Goal: Task Accomplishment & Management: Complete application form

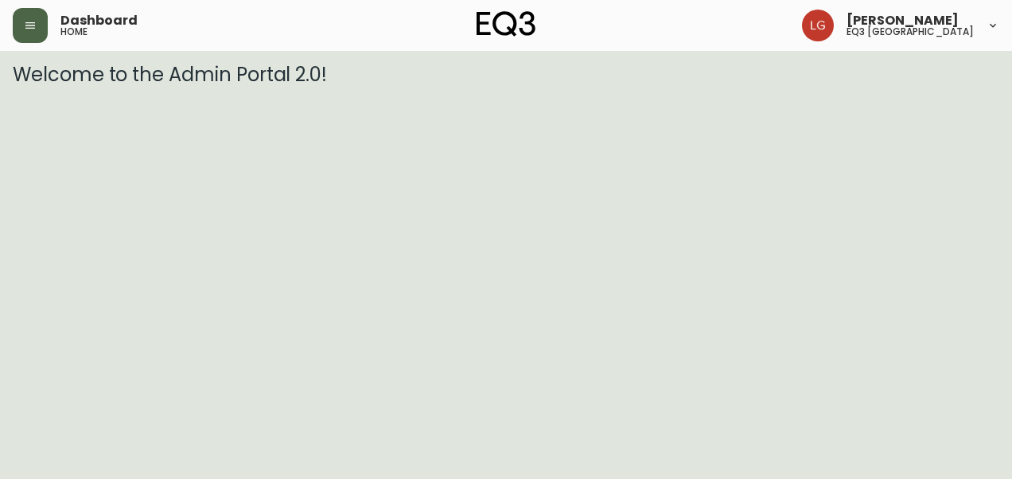
click at [39, 15] on button "button" at bounding box center [30, 25] width 35 height 35
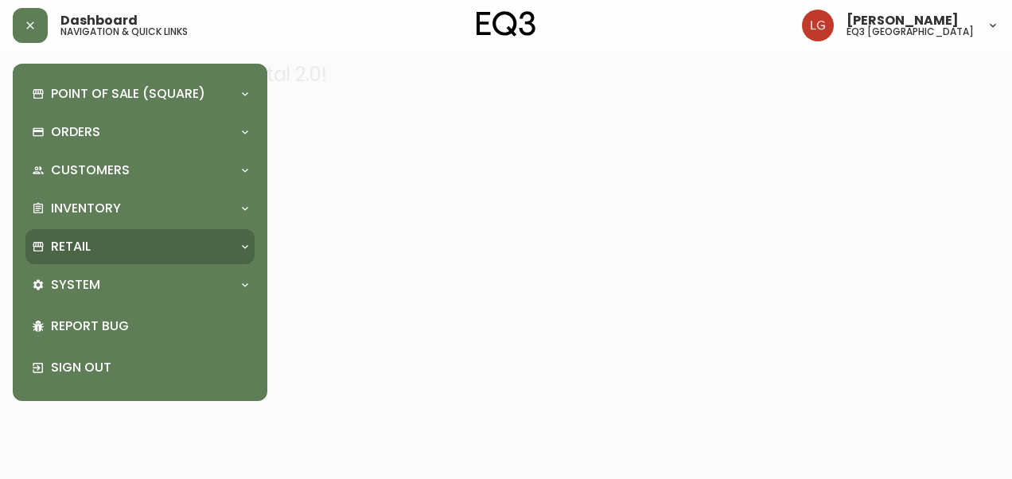
click at [118, 243] on div "Retail" at bounding box center [132, 246] width 200 height 17
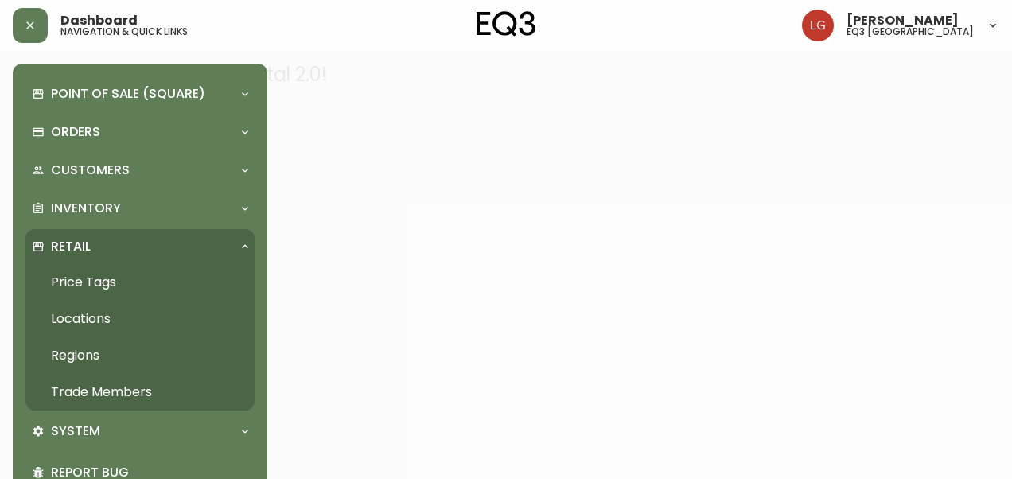
click at [143, 391] on link "Trade Members" at bounding box center [139, 392] width 229 height 37
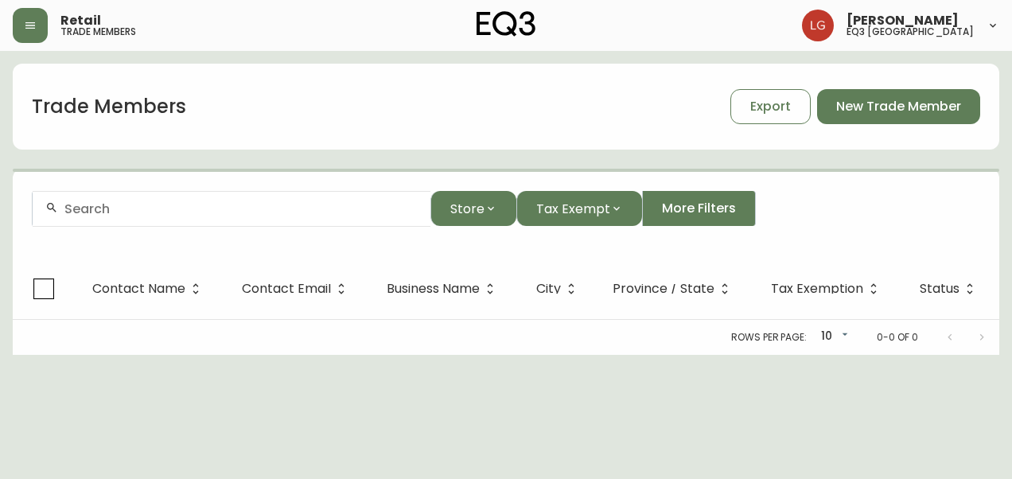
click at [358, 218] on div at bounding box center [232, 209] width 398 height 36
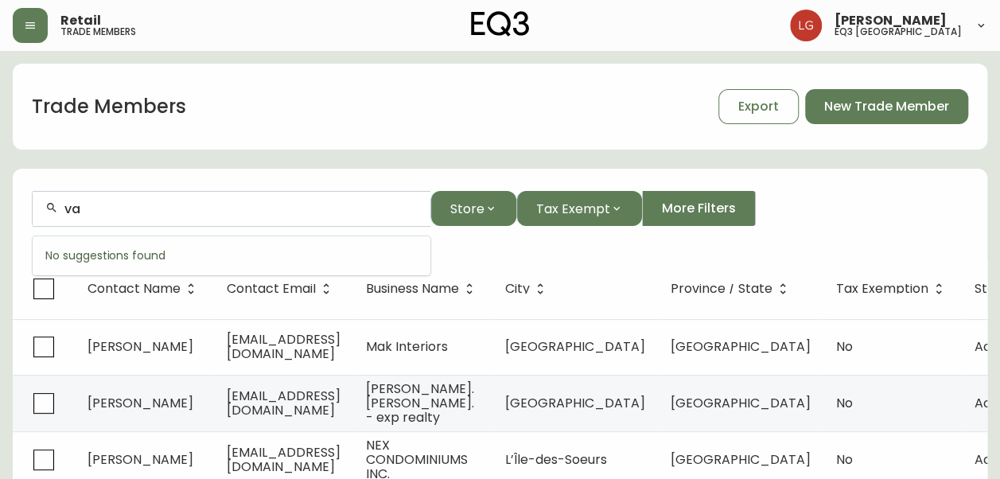
type input "v"
type input "royal le page"
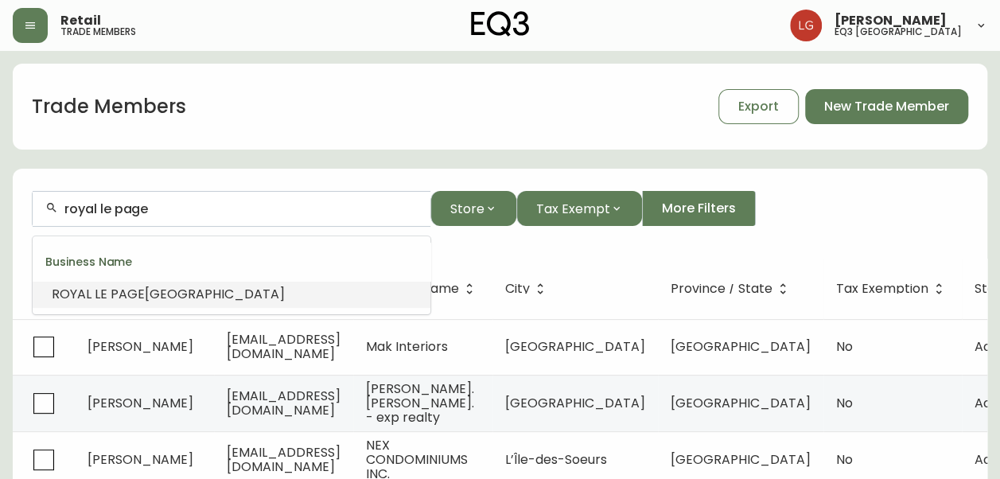
drag, startPoint x: 153, startPoint y: 217, endPoint x: 41, endPoint y: 245, distance: 114.8
click at [45, 243] on body "Retail trade members [PERSON_NAME] eq3 winnipeg Trade Members Export New Trade …" at bounding box center [500, 458] width 1000 height 917
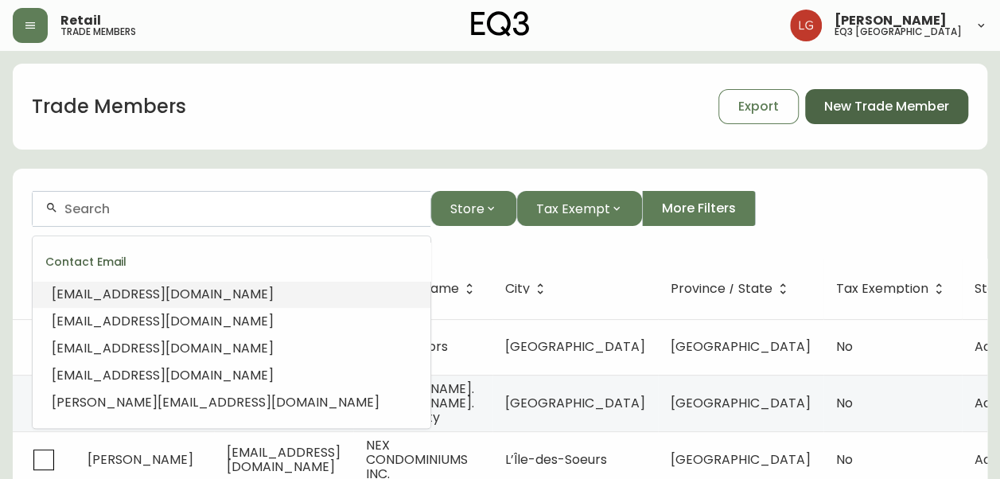
click at [861, 110] on span "New Trade Member" at bounding box center [886, 106] width 125 height 17
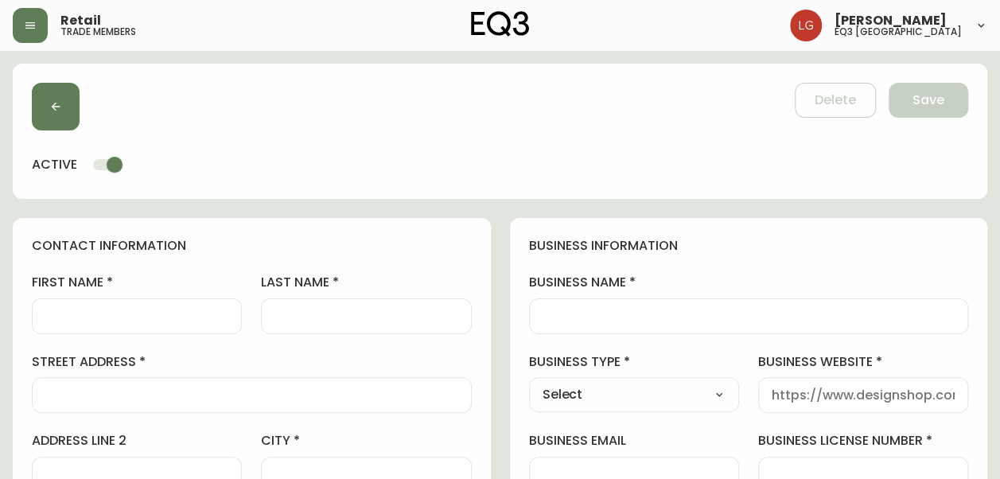
click at [221, 317] on input "first name" at bounding box center [136, 316] width 183 height 15
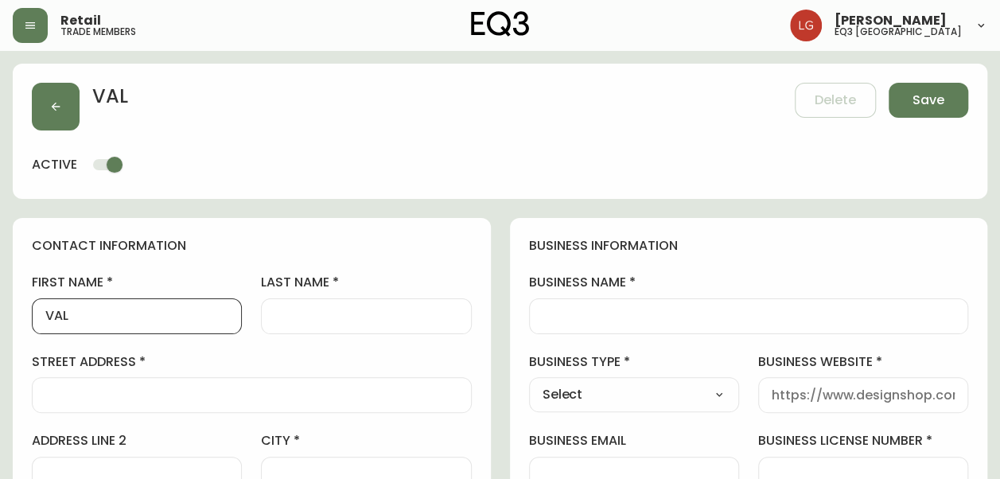
type input "VAL"
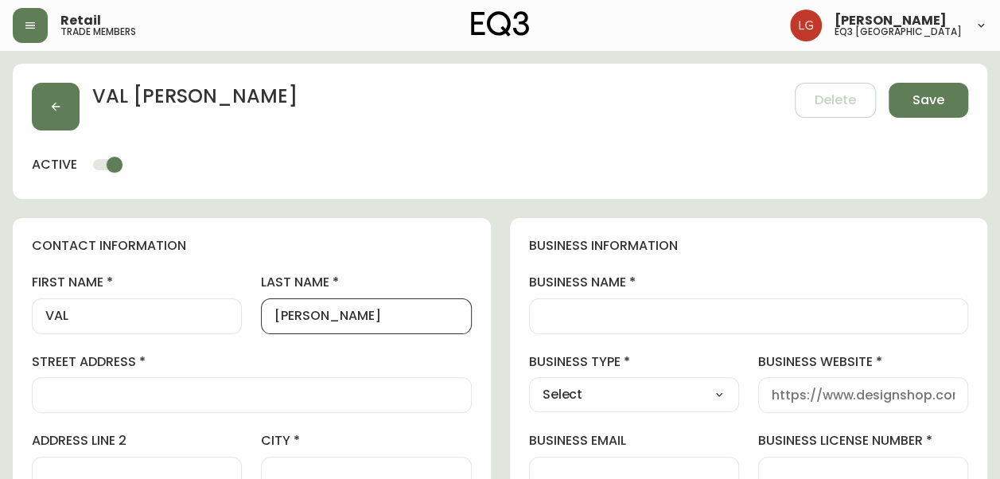
type input "[PERSON_NAME]"
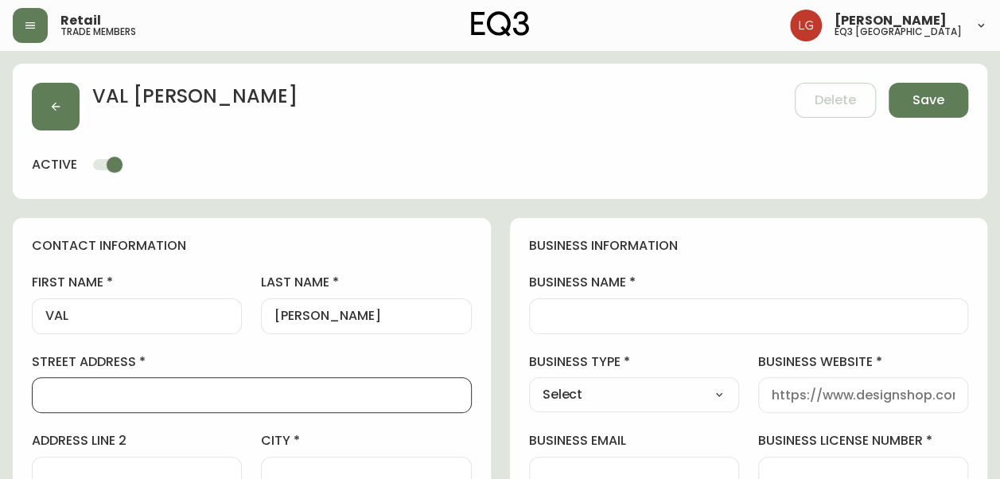
paste input "3-[STREET_ADDRESS]"
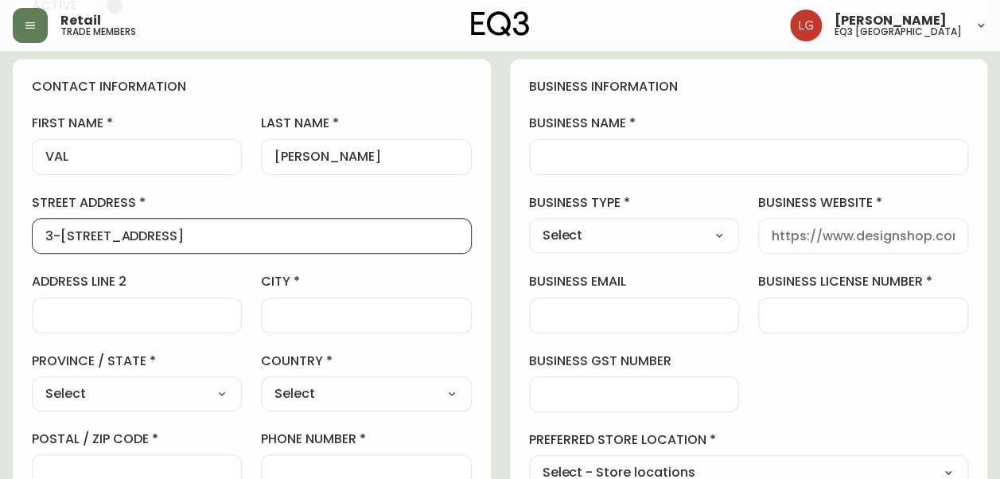
type input "3-[STREET_ADDRESS]"
click at [328, 312] on input "city" at bounding box center [365, 315] width 183 height 15
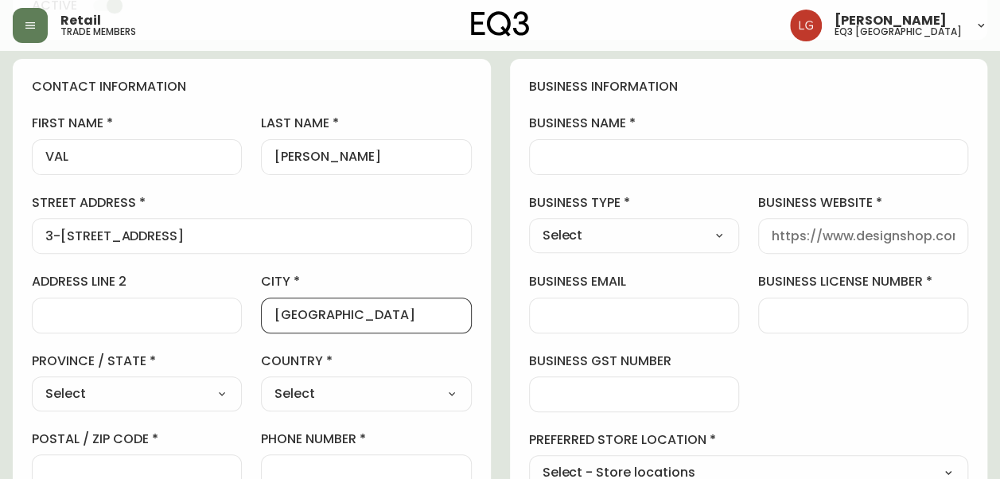
type input "[GEOGRAPHIC_DATA]"
click at [167, 412] on div "first name [PERSON_NAME] last name [PERSON_NAME][GEOGRAPHIC_DATA] address [STRE…" at bounding box center [252, 342] width 440 height 454
click at [174, 377] on div "Select [GEOGRAPHIC_DATA] [GEOGRAPHIC_DATA] [GEOGRAPHIC_DATA] [GEOGRAPHIC_DATA] …" at bounding box center [137, 393] width 210 height 35
click at [168, 388] on select "Select [GEOGRAPHIC_DATA] [GEOGRAPHIC_DATA] [GEOGRAPHIC_DATA] [GEOGRAPHIC_DATA] …" at bounding box center [137, 394] width 210 height 24
select select "MB"
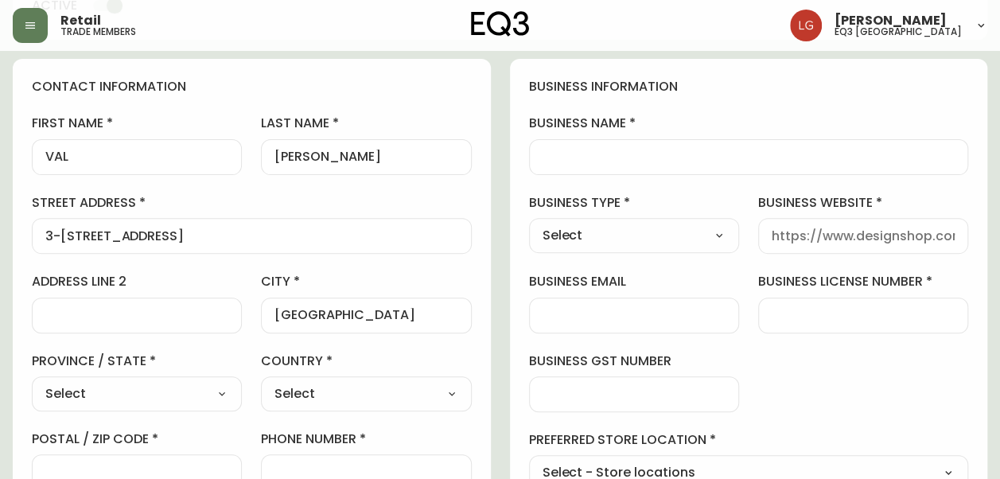
click at [32, 382] on select "Select [GEOGRAPHIC_DATA] [GEOGRAPHIC_DATA] [GEOGRAPHIC_DATA] [GEOGRAPHIC_DATA] …" at bounding box center [137, 394] width 210 height 24
type input "[GEOGRAPHIC_DATA]"
click at [317, 402] on select "Select [GEOGRAPHIC_DATA] [GEOGRAPHIC_DATA]" at bounding box center [366, 394] width 210 height 24
select select "CA"
click at [261, 382] on select "Select [GEOGRAPHIC_DATA] [GEOGRAPHIC_DATA]" at bounding box center [366, 394] width 210 height 24
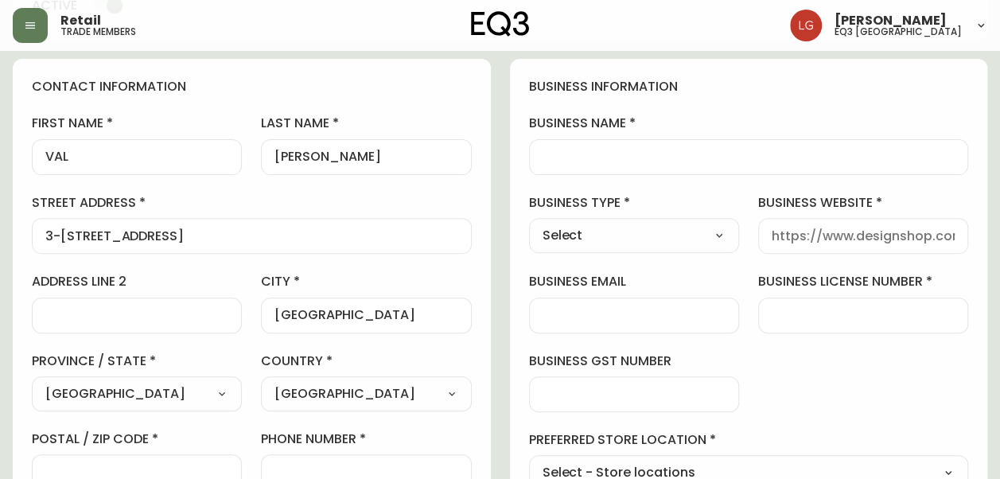
type input "[GEOGRAPHIC_DATA]"
click at [579, 153] on input "business name" at bounding box center [748, 157] width 413 height 15
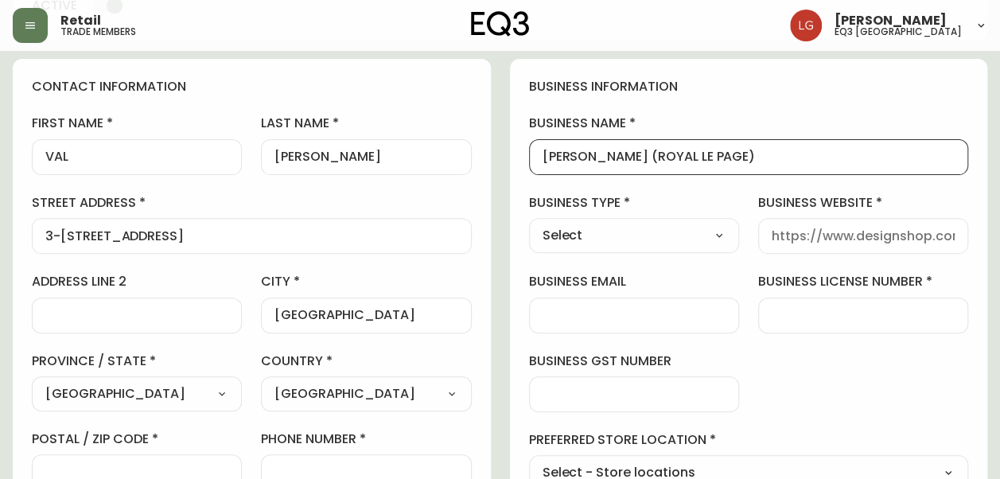
type input "[PERSON_NAME] (ROYAL LE PAGE)"
click at [709, 219] on div "Select Interior Designer Architect Home Builder Contractor Real Estate Agent Ho…" at bounding box center [634, 235] width 210 height 35
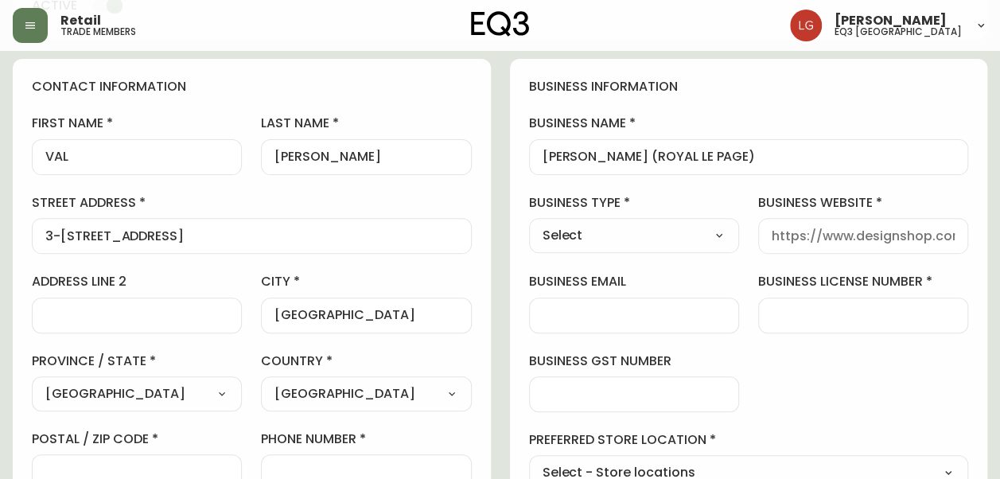
click at [700, 234] on select "Select Interior Designer Architect Home Builder Contractor Real Estate Agent Ho…" at bounding box center [634, 235] width 210 height 24
select select "Real Estate Agent"
click at [529, 223] on select "Select Interior Designer Architect Home Builder Contractor Real Estate Agent Ho…" at bounding box center [634, 235] width 210 height 24
type input "Real Estate Agent"
click at [808, 240] on input "business website" at bounding box center [863, 235] width 183 height 15
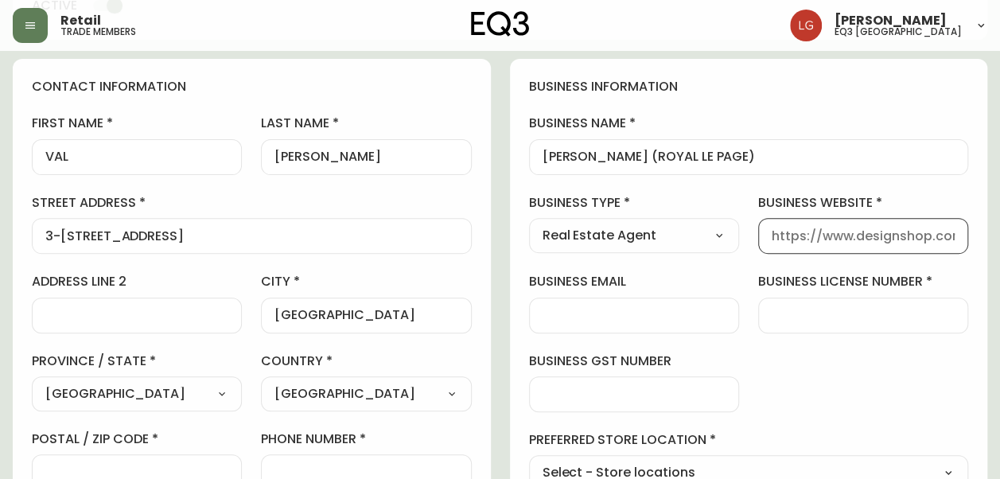
paste input "[URL][DOMAIN_NAME][PERSON_NAME]"
type input "[URL][DOMAIN_NAME][PERSON_NAME]"
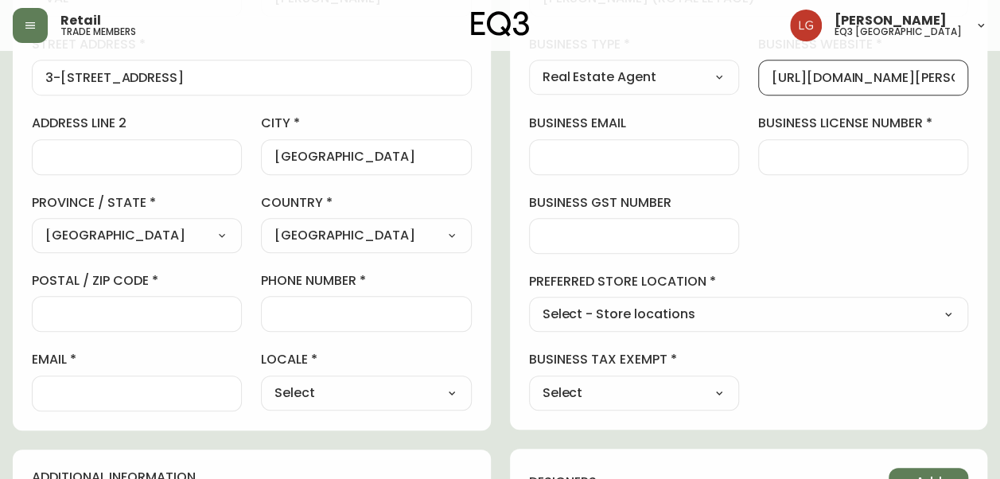
scroll to position [318, 0]
click at [293, 302] on div at bounding box center [366, 313] width 210 height 36
paste input "204.989.5000"
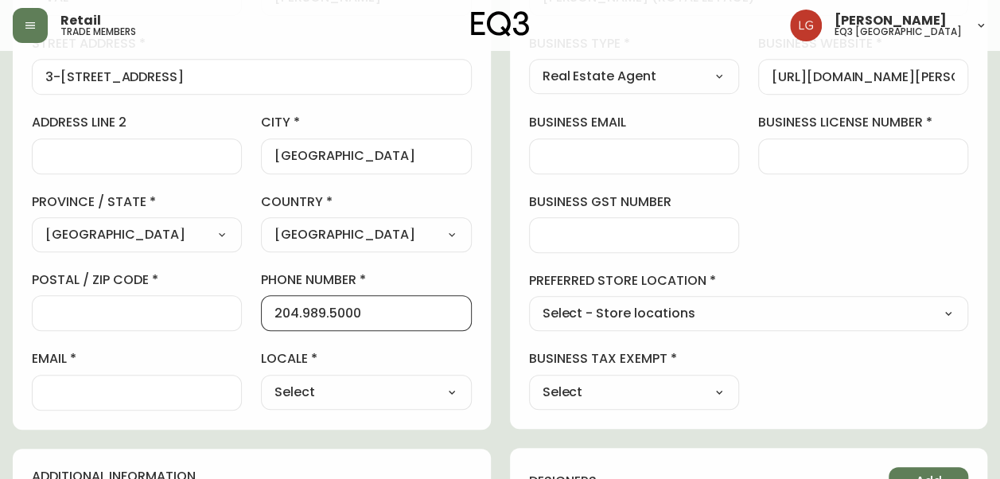
type input "204.989.5000"
click at [194, 321] on div at bounding box center [137, 313] width 210 height 36
paste input "R3N 0J3"
type input "R3N 0J3"
click at [124, 401] on div at bounding box center [137, 393] width 210 height 36
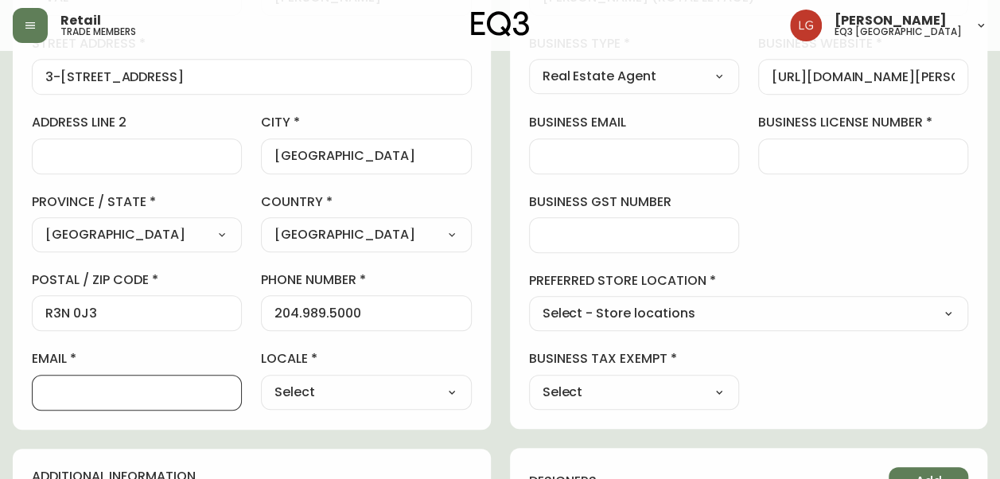
paste input "[EMAIL_ADDRESS][DOMAIN_NAME]"
type input "[EMAIL_ADDRESS][DOMAIN_NAME]"
click at [418, 391] on select "Select CA_EN [GEOGRAPHIC_DATA] US_EN" at bounding box center [366, 392] width 210 height 24
select select "CA_EN"
click at [261, 380] on select "Select CA_EN [GEOGRAPHIC_DATA] US_EN" at bounding box center [366, 392] width 210 height 24
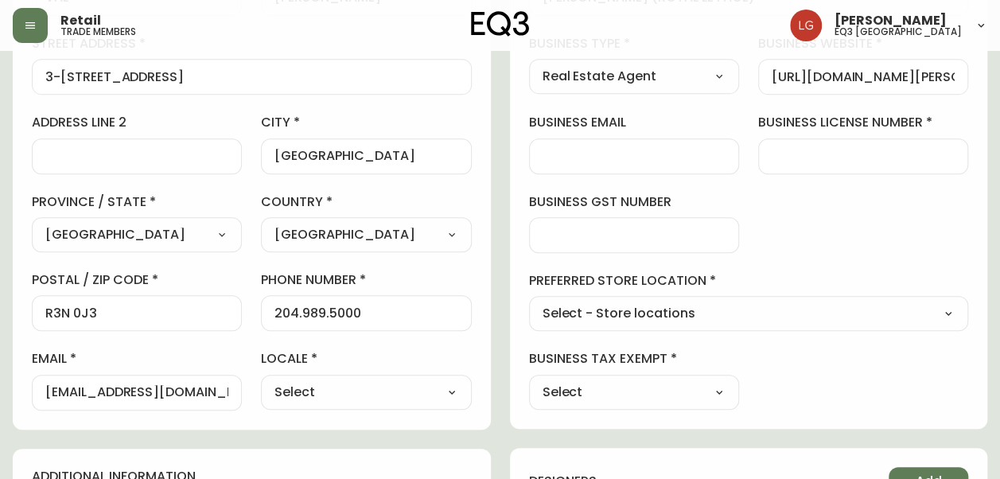
type input "CA_EN"
click at [678, 318] on select "Select - Store locations EQ3 [GEOGRAPHIC_DATA] - [GEOGRAPHIC_DATA] [GEOGRAPHIC_…" at bounding box center [749, 314] width 440 height 24
select select "cjw10z96p003c6gs0ds8faz1n"
click at [529, 302] on select "Select - Store locations EQ3 [GEOGRAPHIC_DATA] - [GEOGRAPHIC_DATA] [GEOGRAPHIC_…" at bounding box center [749, 314] width 440 height 24
type input "EQ3 [GEOGRAPHIC_DATA]"
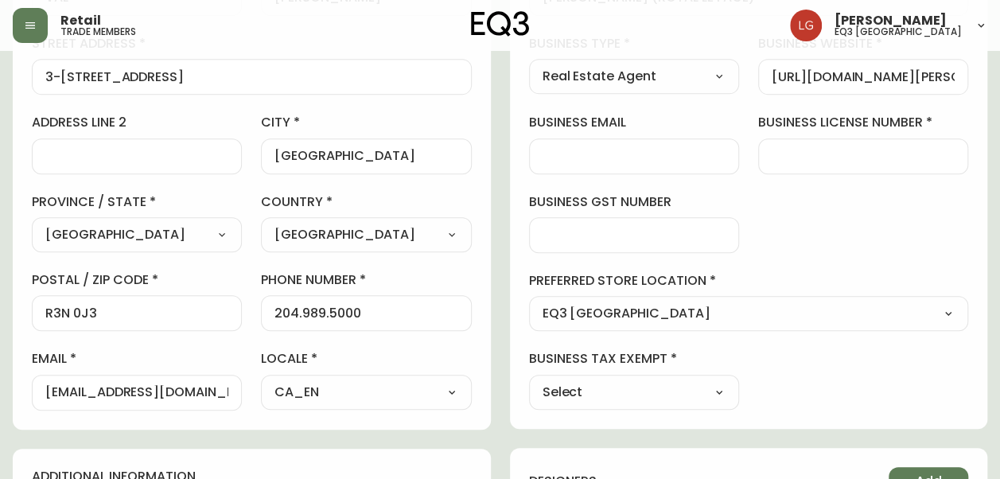
click at [686, 386] on select "Select Yes No" at bounding box center [634, 392] width 210 height 24
select select "false"
click at [529, 380] on select "Select Yes No" at bounding box center [634, 392] width 210 height 24
type input "No"
click at [791, 406] on div "business information business name [PERSON_NAME] (ROYAL LE PAGE) business type …" at bounding box center [749, 164] width 478 height 529
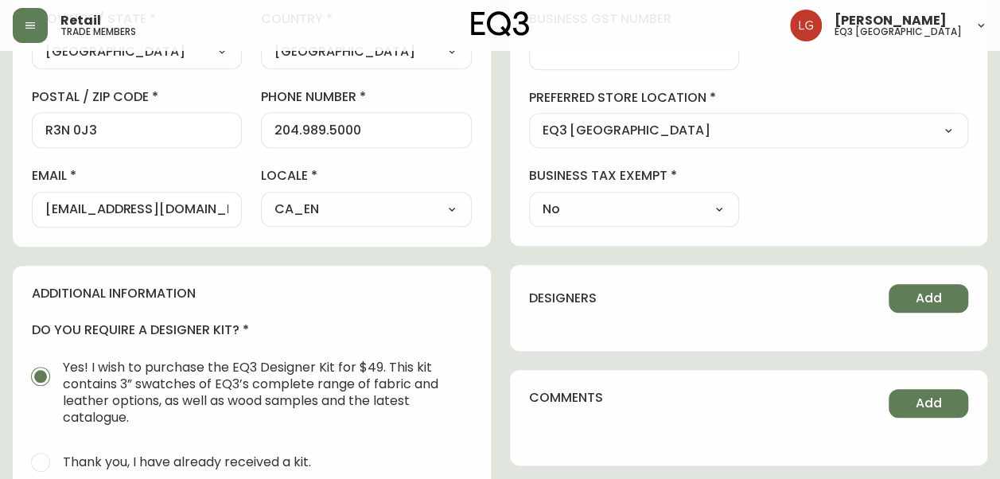
scroll to position [716, 0]
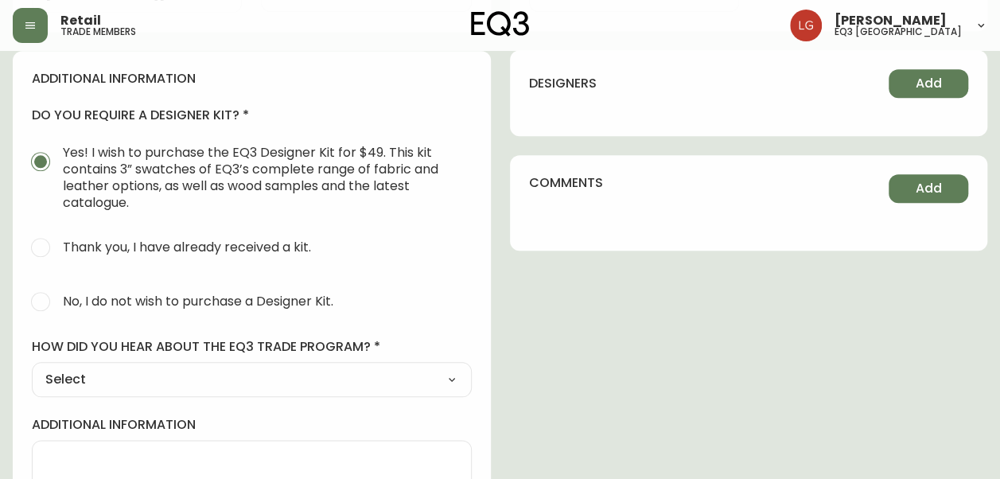
click at [270, 275] on div "Yes! I wish to purchase the EQ3 Designer Kit for $49. This kit contains 3” swat…" at bounding box center [252, 231] width 440 height 175
click at [281, 304] on span "No, I do not wish to purchase a Designer Kit." at bounding box center [198, 301] width 270 height 17
click at [58, 304] on input "No, I do not wish to purchase a Designer Kit." at bounding box center [40, 301] width 35 height 35
radio input "true"
radio input "false"
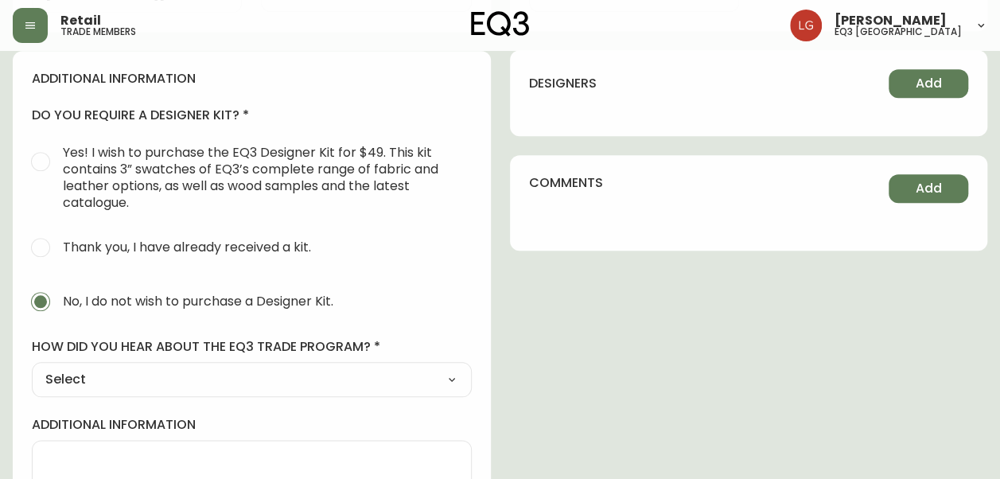
click at [332, 376] on select "Select Social Media Advertisement Trade Show Outreach from a Trade Rep Other" at bounding box center [252, 379] width 440 height 24
select select "Other"
click at [32, 367] on select "Select Social Media Advertisement Trade Show Outreach from a Trade Rep Other" at bounding box center [252, 379] width 440 height 24
type input "Other"
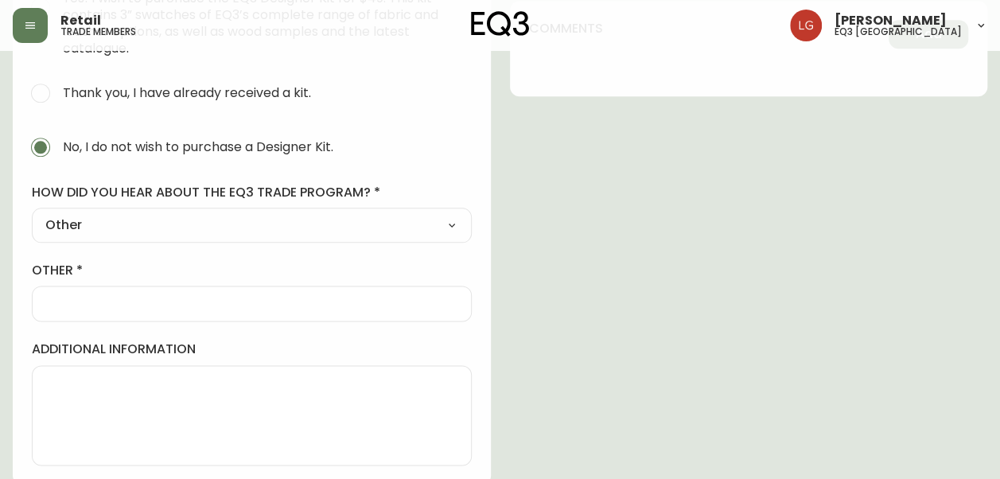
scroll to position [872, 0]
click at [294, 301] on input "other" at bounding box center [251, 301] width 413 height 15
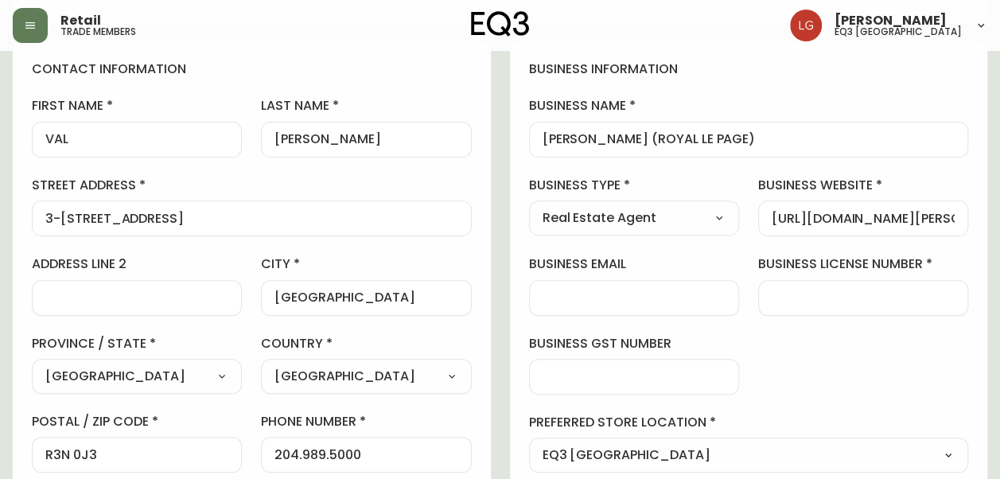
scroll to position [156, 0]
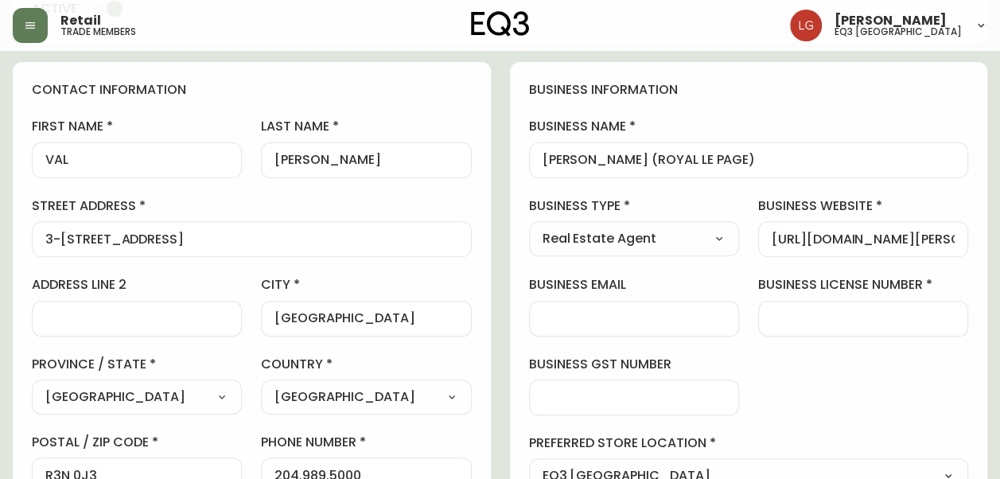
type input "[PERSON_NAME]"
click at [695, 315] on input "business email" at bounding box center [633, 318] width 183 height 15
paste input "[EMAIL_ADDRESS][DOMAIN_NAME]"
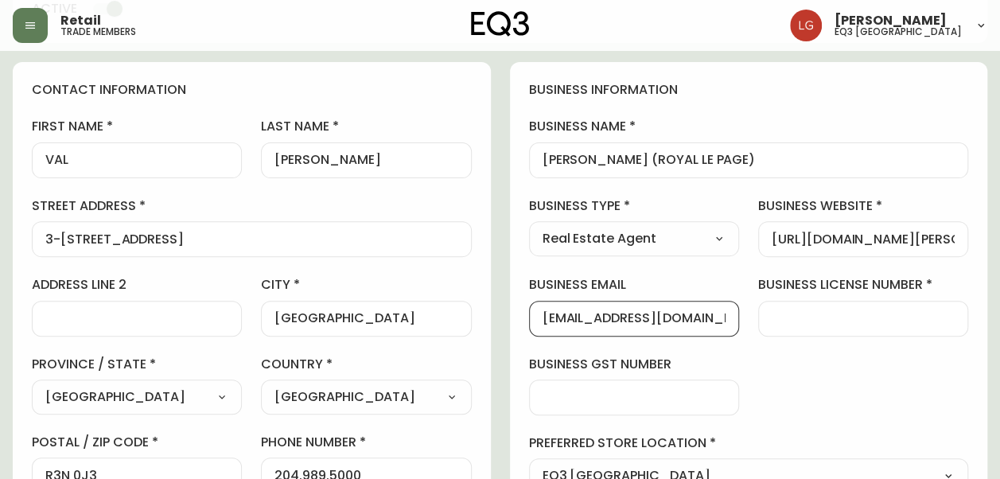
type input "[EMAIL_ADDRESS][DOMAIN_NAME]"
click at [798, 323] on input "business license number" at bounding box center [863, 318] width 183 height 15
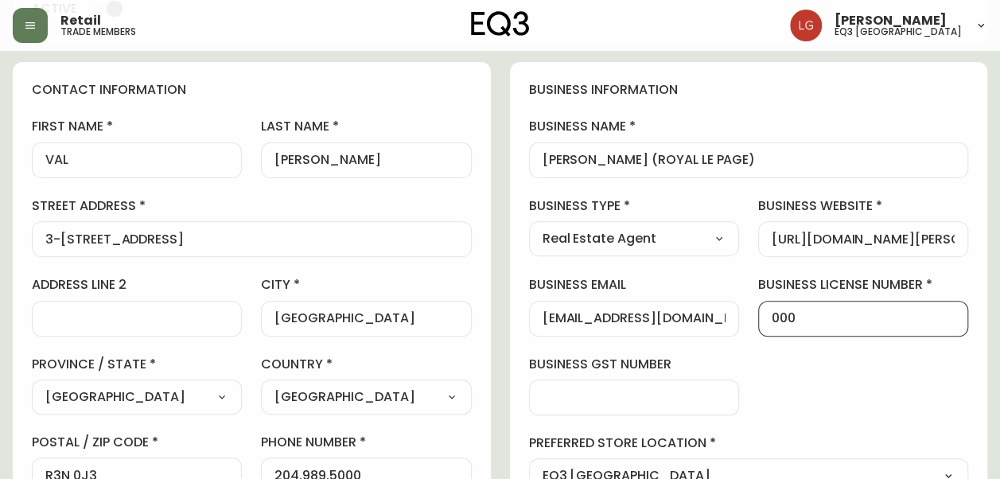
type input "000"
click at [870, 394] on div "business information business name [PERSON_NAME] (ROYAL LE PAGE) business type …" at bounding box center [749, 326] width 478 height 529
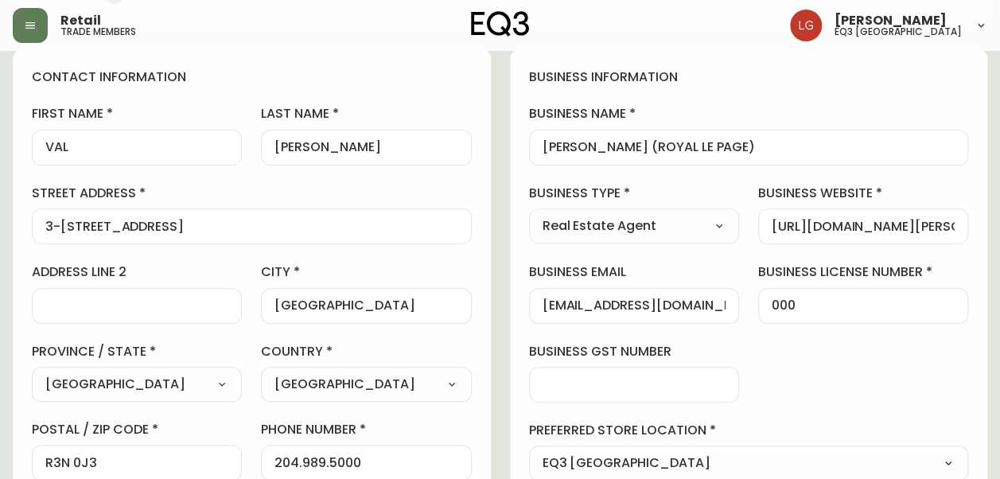
scroll to position [0, 0]
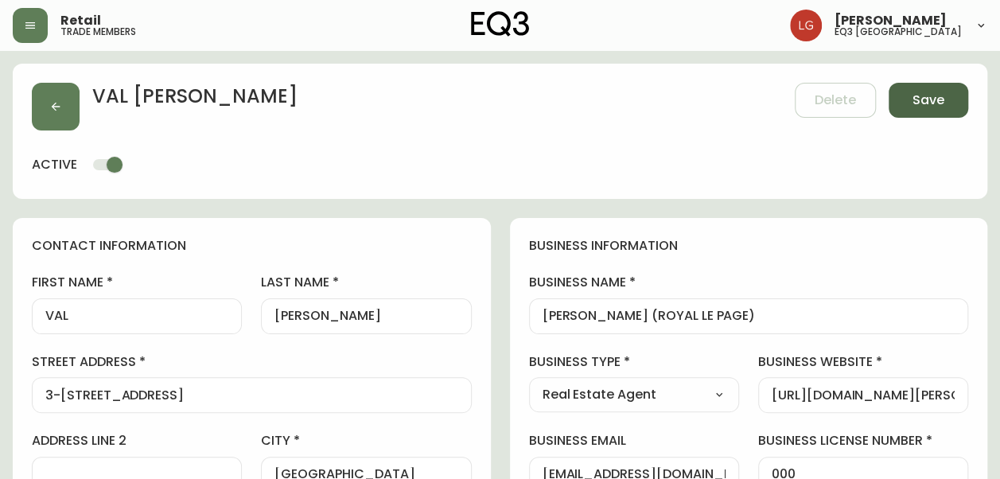
click at [943, 92] on button "Save" at bounding box center [928, 100] width 80 height 35
select select
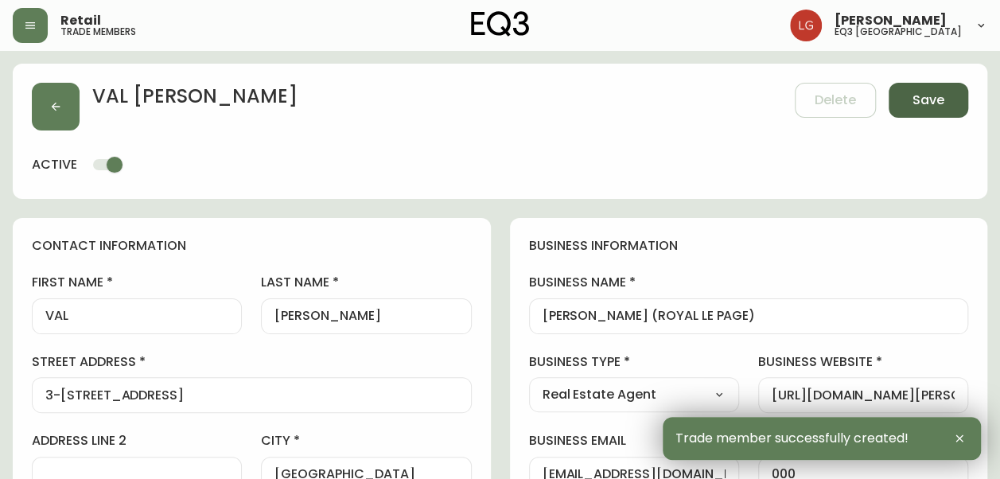
type input "[PHONE_NUMBER]"
type input "[EMAIL_ADDRESS][DOMAIN_NAME]"
type input "Other"
select select "Other"
type input "[EMAIL_ADDRESS][DOMAIN_NAME]"
